Goal: Task Accomplishment & Management: Manage account settings

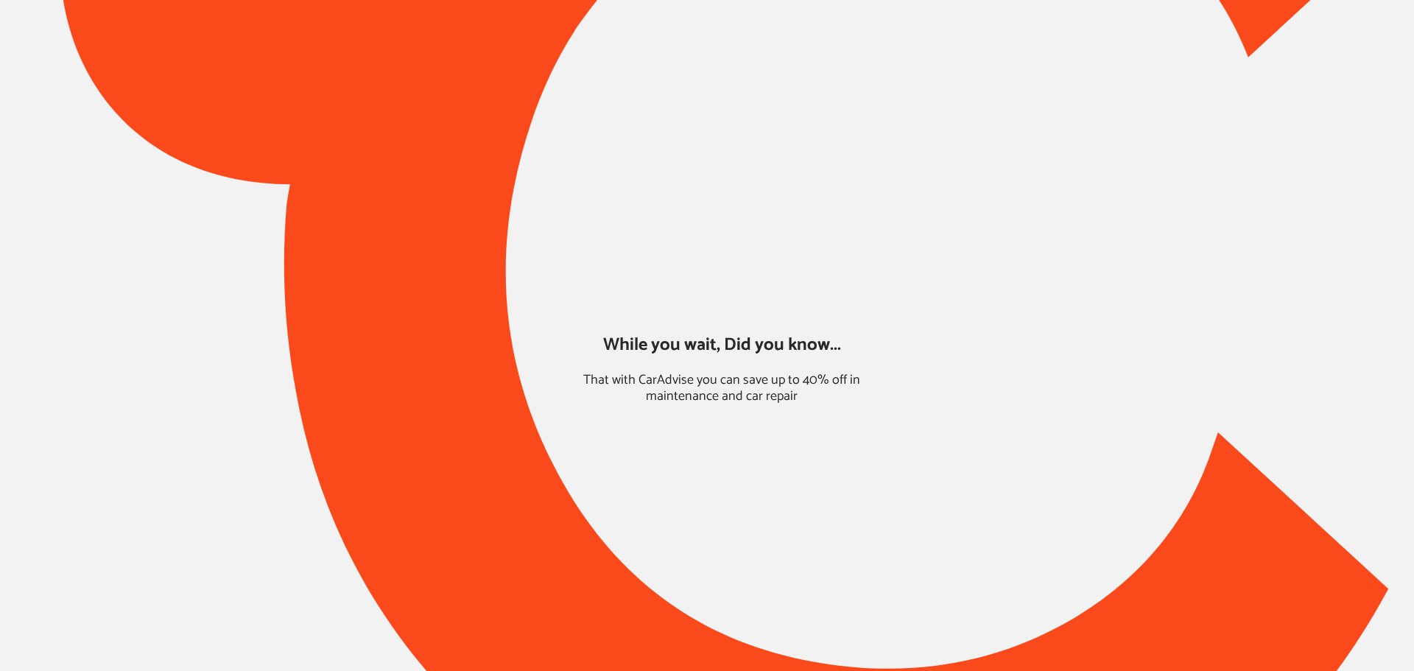
type input "*****"
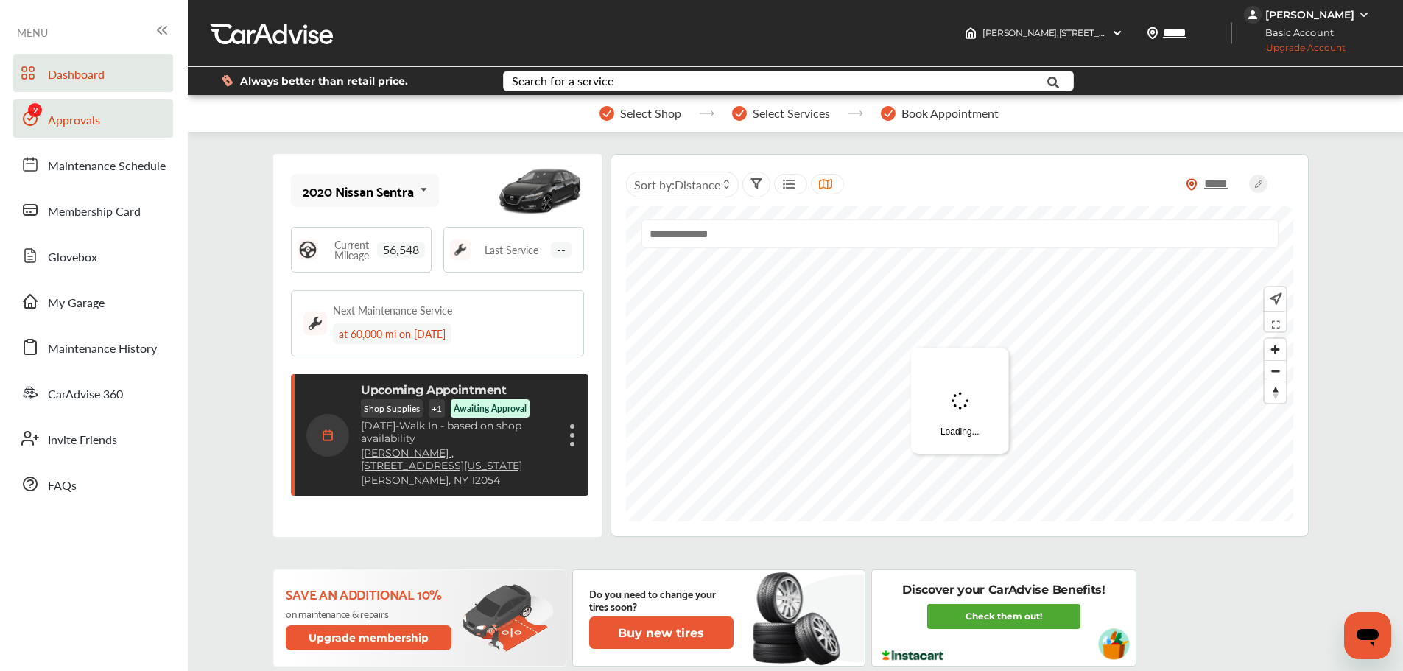
click at [67, 128] on span "Approvals" at bounding box center [74, 120] width 52 height 19
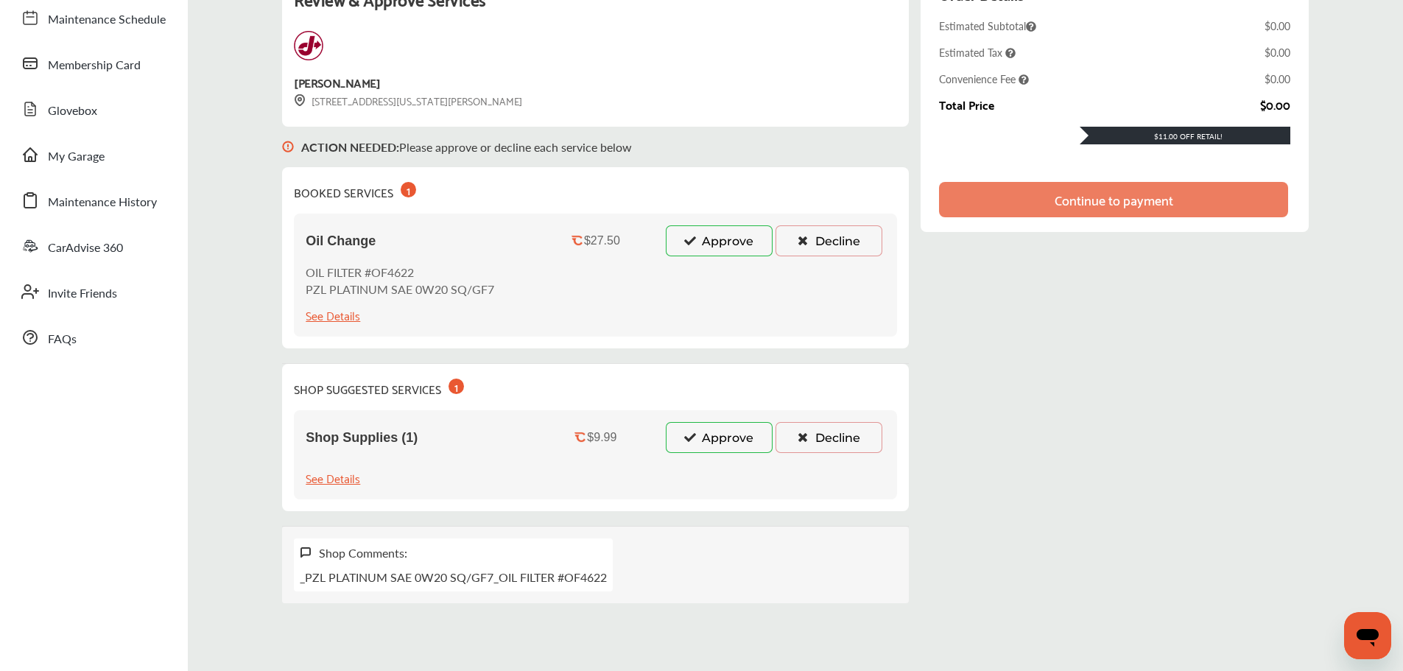
scroll to position [147, 0]
click at [707, 418] on div "Shop Supplies (1) $9.99 Approve Decline See Details" at bounding box center [595, 454] width 603 height 89
click at [708, 239] on button "Approve" at bounding box center [719, 240] width 107 height 31
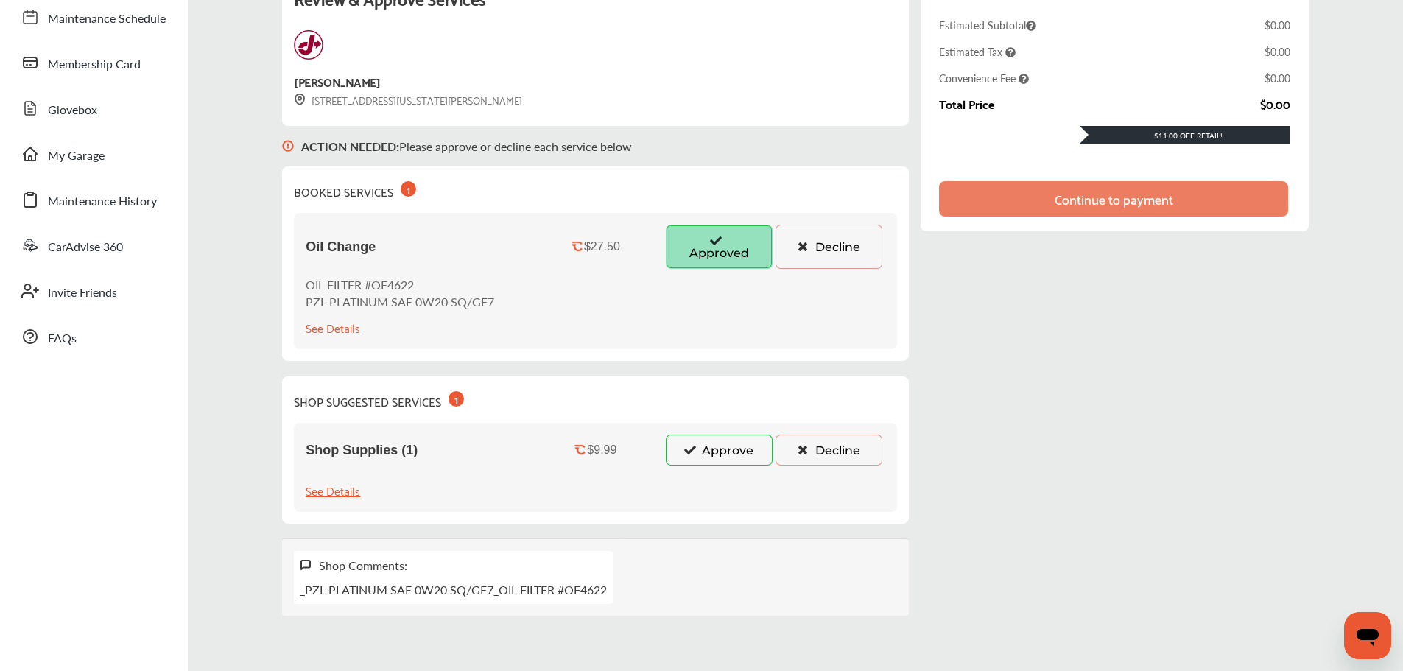
click at [713, 442] on button "Approve" at bounding box center [719, 450] width 107 height 31
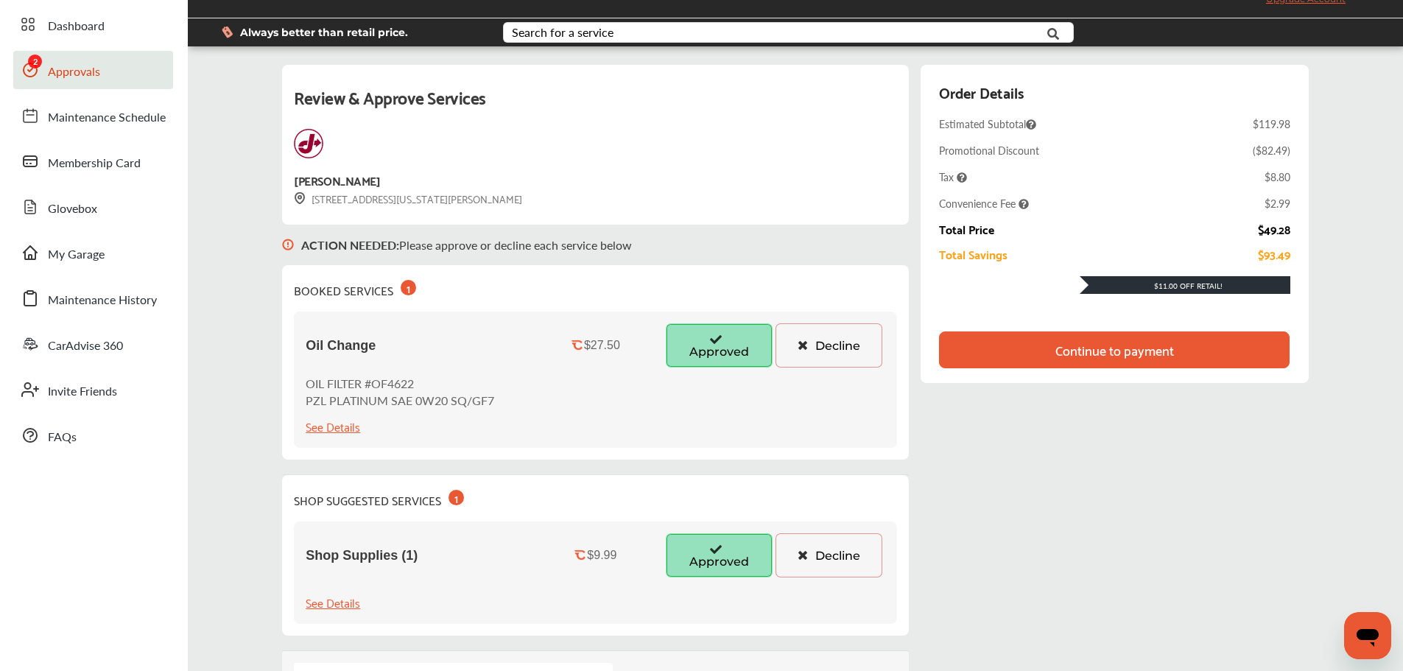
scroll to position [0, 0]
